Goal: Transaction & Acquisition: Purchase product/service

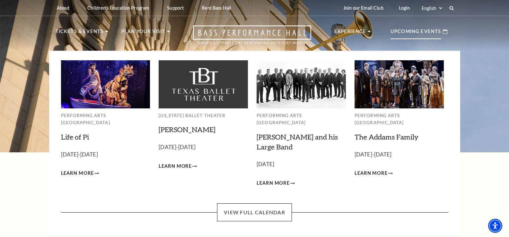
click at [420, 36] on p "Upcoming Events" at bounding box center [416, 34] width 51 height 12
click at [274, 180] on span "Learn More" at bounding box center [273, 184] width 33 height 8
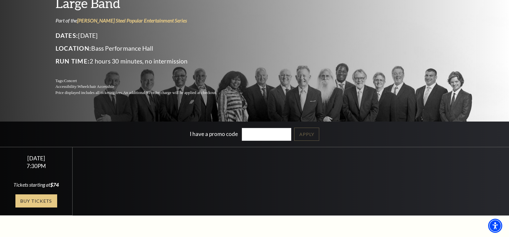
click at [33, 202] on link "Buy Tickets" at bounding box center [36, 201] width 42 height 13
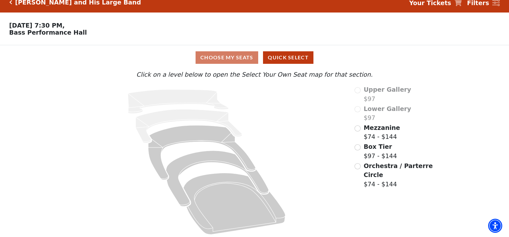
scroll to position [13, 0]
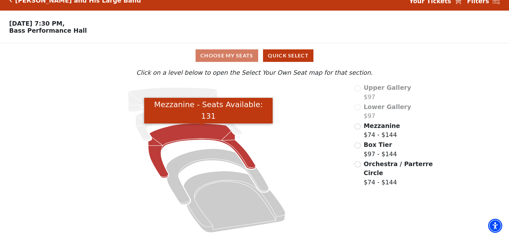
click at [184, 133] on icon "Mezzanine - Seats Available: 131" at bounding box center [201, 151] width 107 height 55
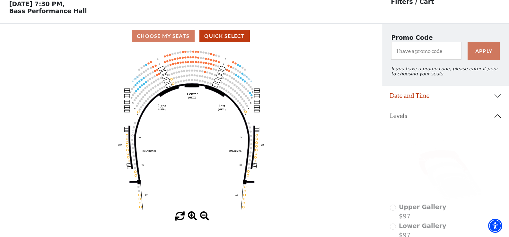
scroll to position [30, 0]
click at [440, 170] on icon at bounding box center [450, 175] width 47 height 26
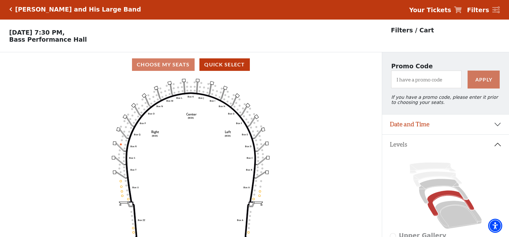
scroll to position [0, 0]
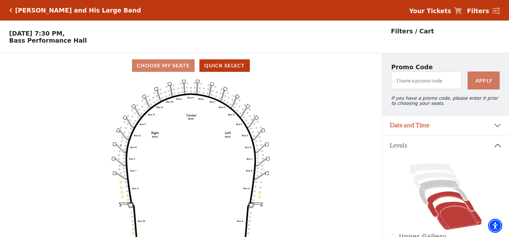
click at [461, 217] on icon at bounding box center [458, 216] width 47 height 28
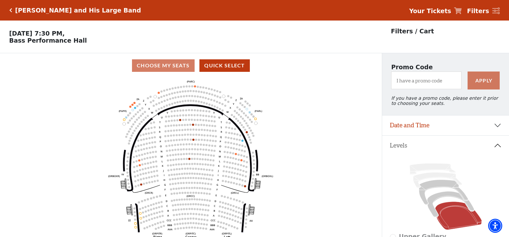
scroll to position [30, 0]
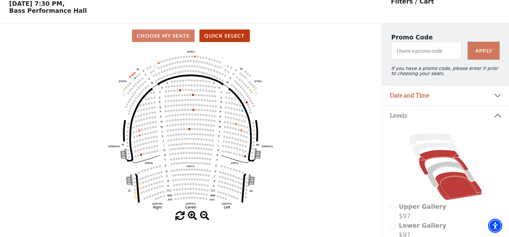
click at [435, 158] on icon at bounding box center [443, 162] width 49 height 25
